Goal: Information Seeking & Learning: Learn about a topic

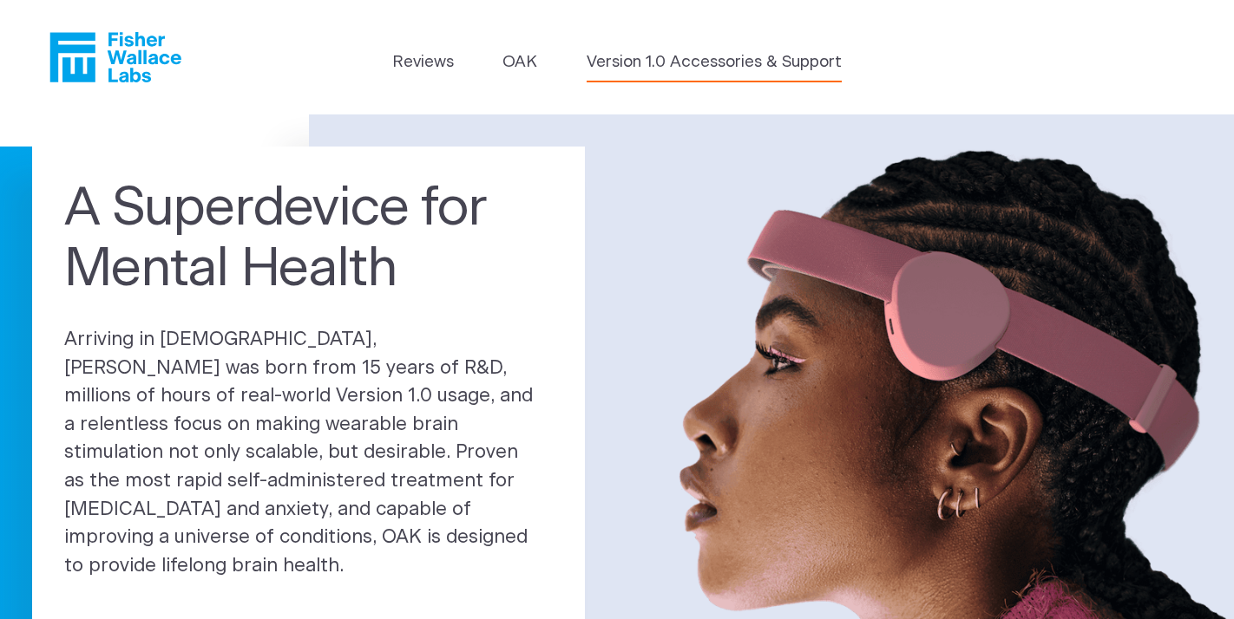
click at [666, 64] on link "Version 1.0 Accessories & Support" at bounding box center [713, 62] width 255 height 24
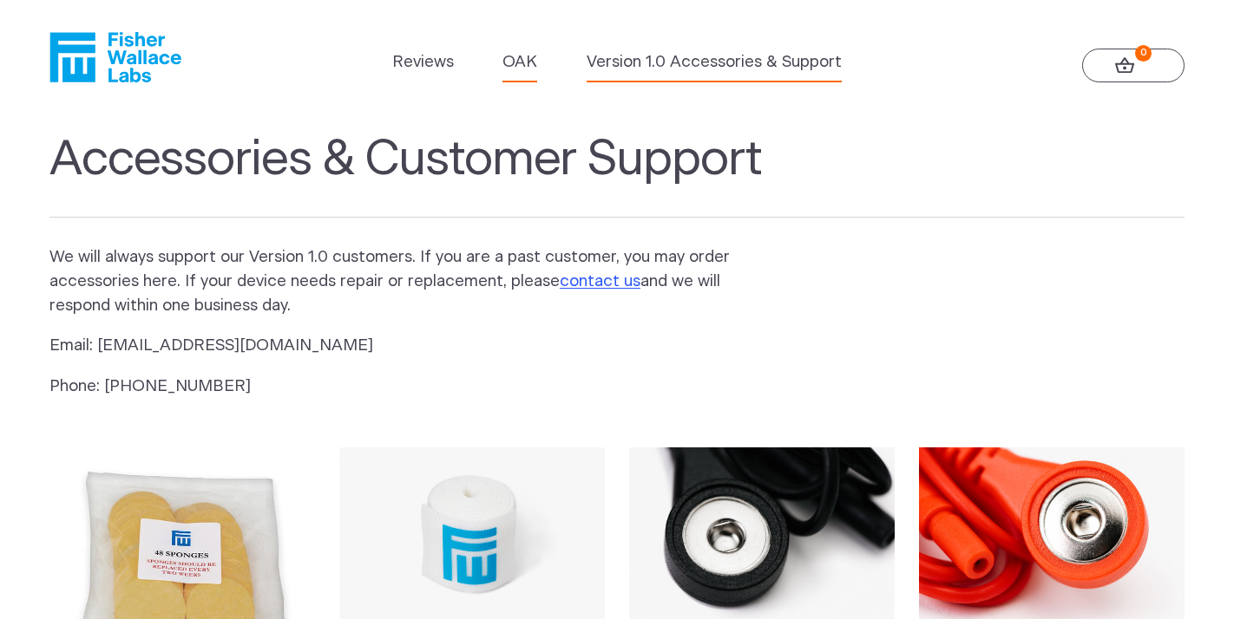
click at [523, 64] on link "OAK" at bounding box center [519, 62] width 35 height 24
click at [429, 62] on link "Reviews" at bounding box center [423, 62] width 62 height 24
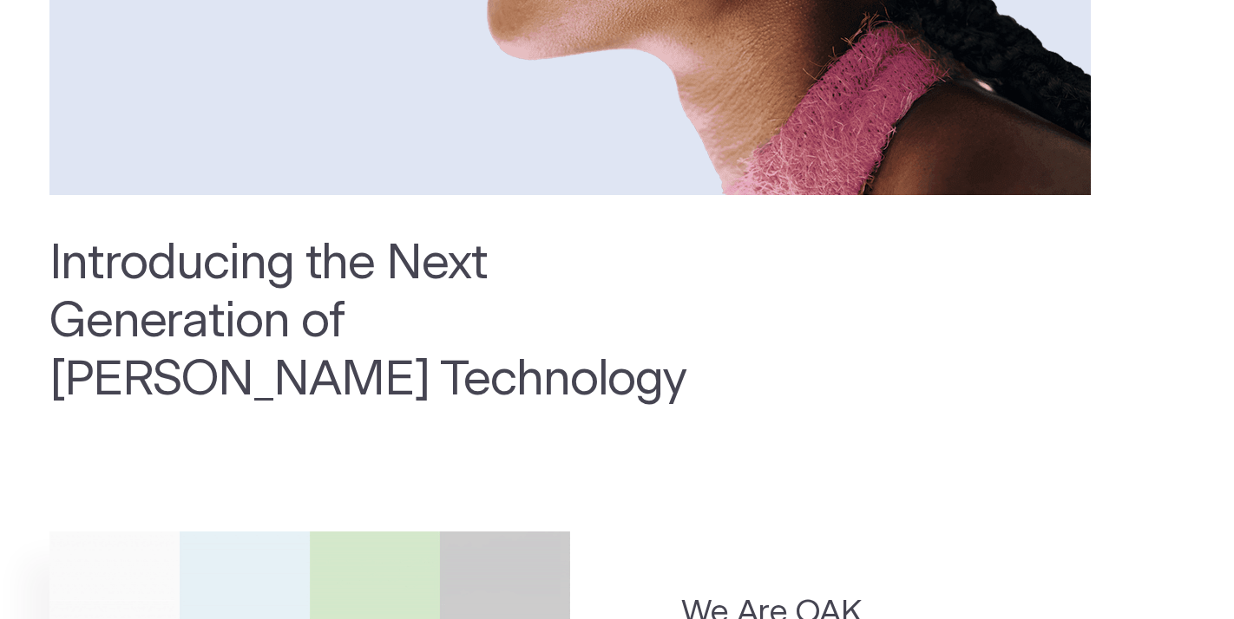
scroll to position [347, 0]
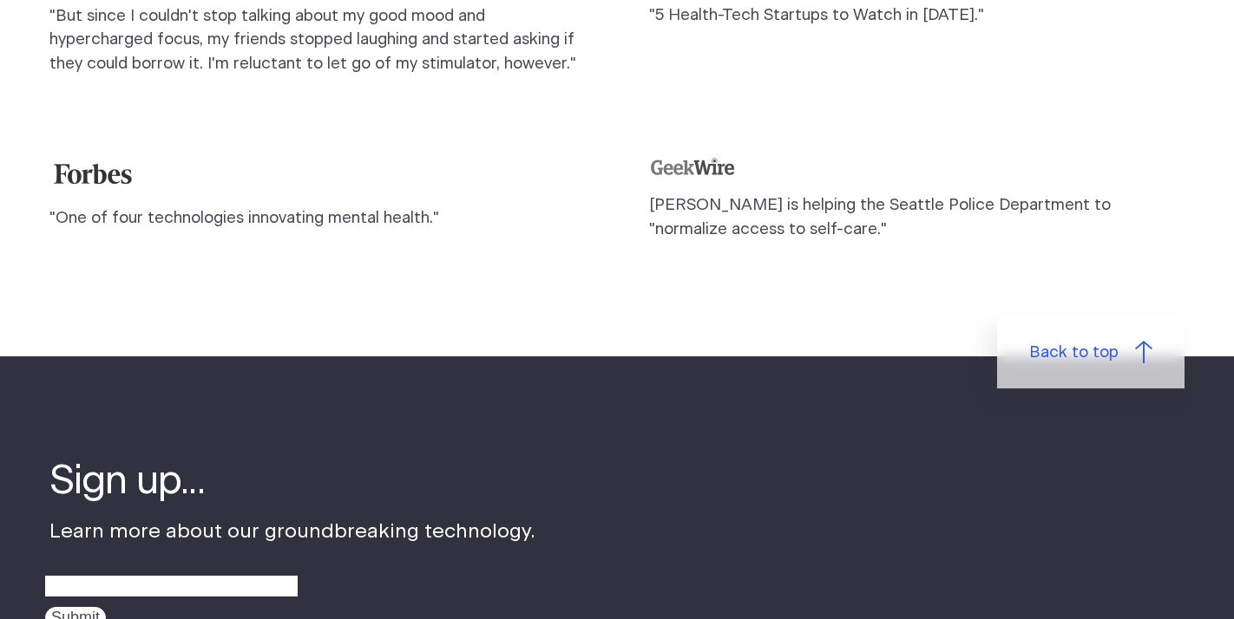
scroll to position [1822, 0]
